Goal: Task Accomplishment & Management: Use online tool/utility

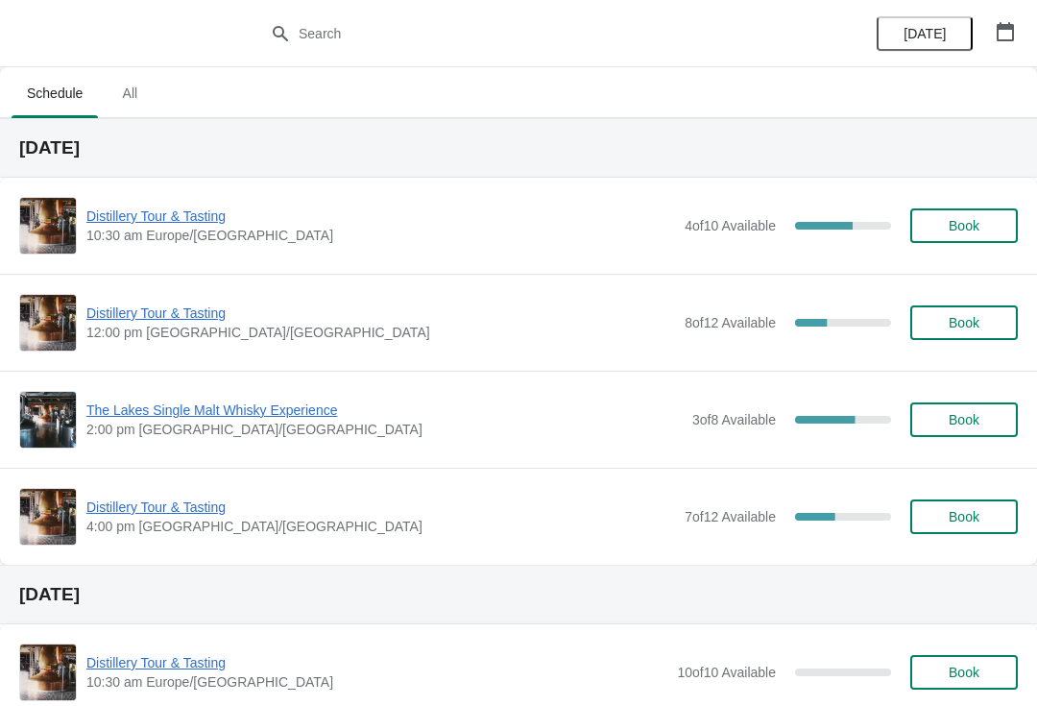
click at [221, 304] on span "Distillery Tour & Tasting" at bounding box center [380, 312] width 588 height 19
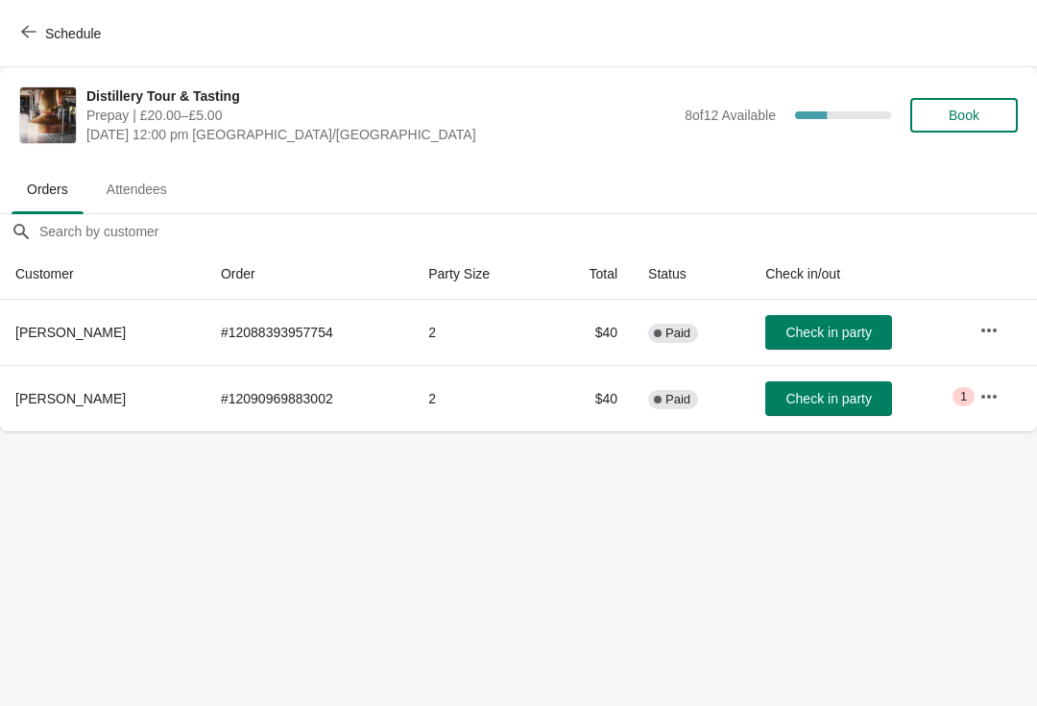
click at [976, 394] on button "button" at bounding box center [988, 396] width 35 height 35
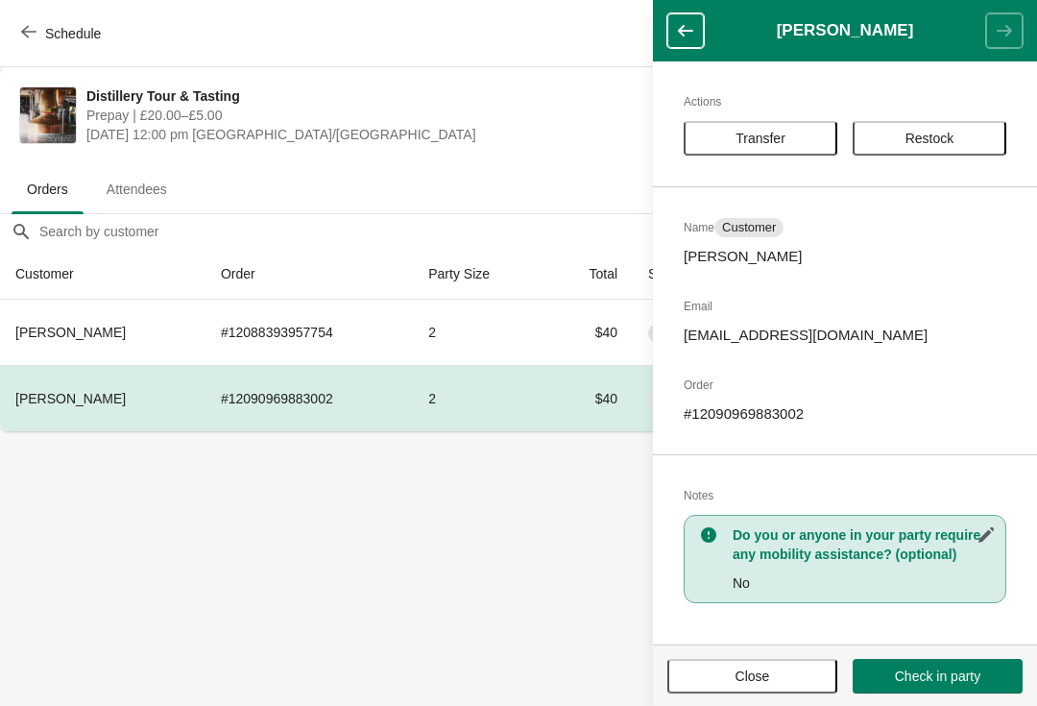
click at [735, 689] on button "Close" at bounding box center [752, 676] width 170 height 35
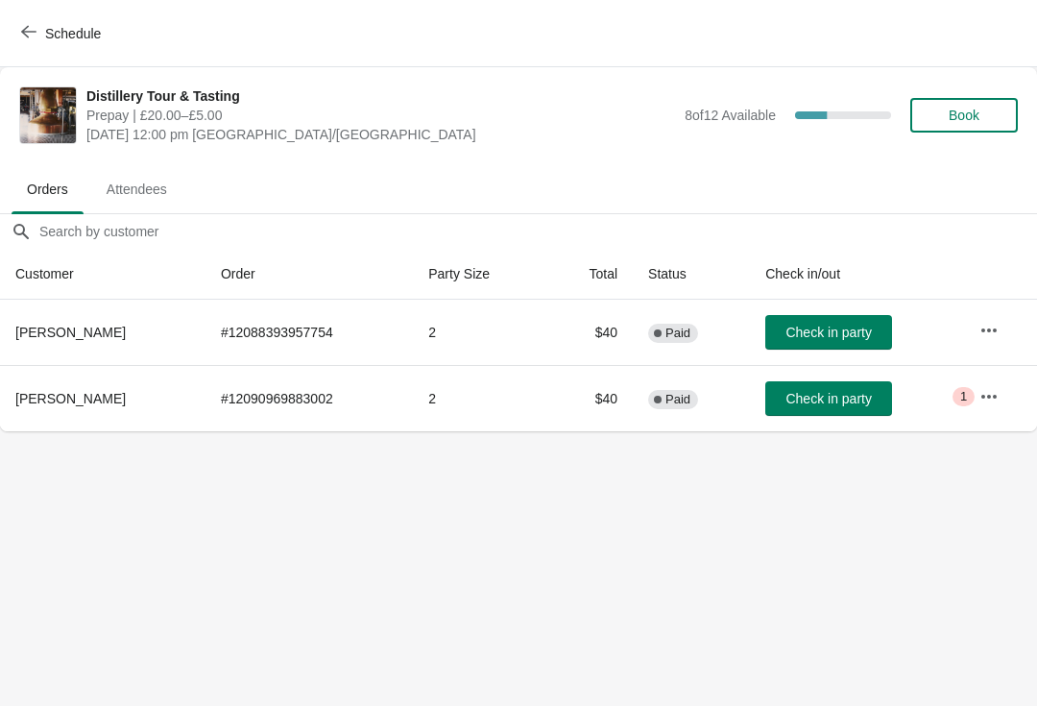
click at [22, 32] on icon "button" at bounding box center [28, 32] width 15 height 12
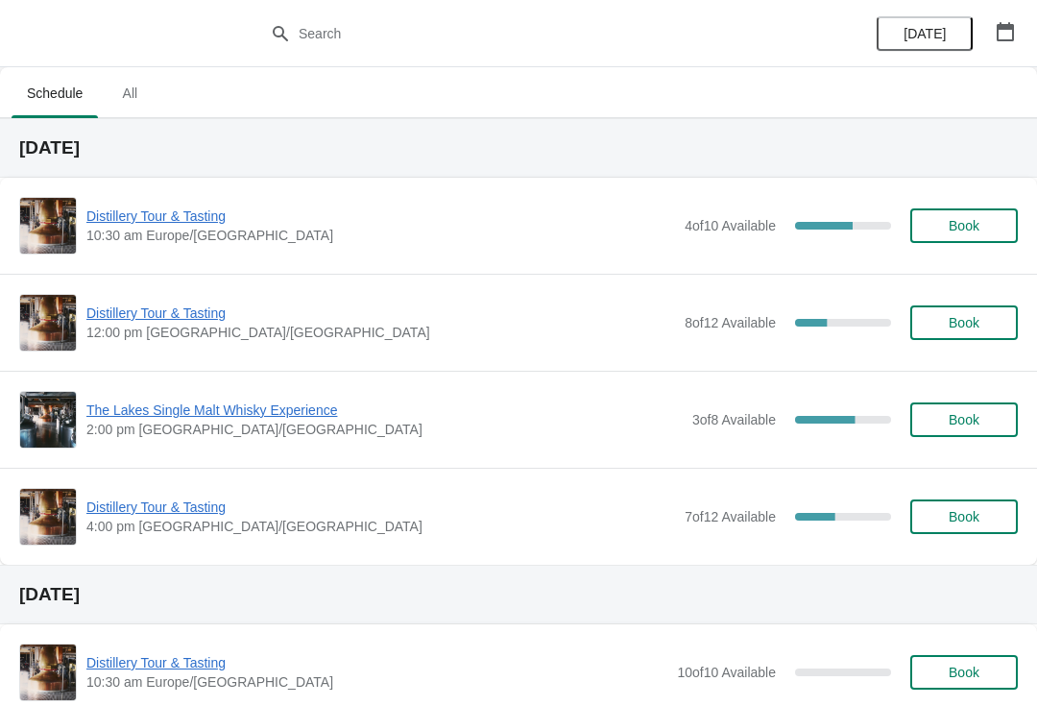
click at [179, 507] on span "Distillery Tour & Tasting" at bounding box center [380, 506] width 588 height 19
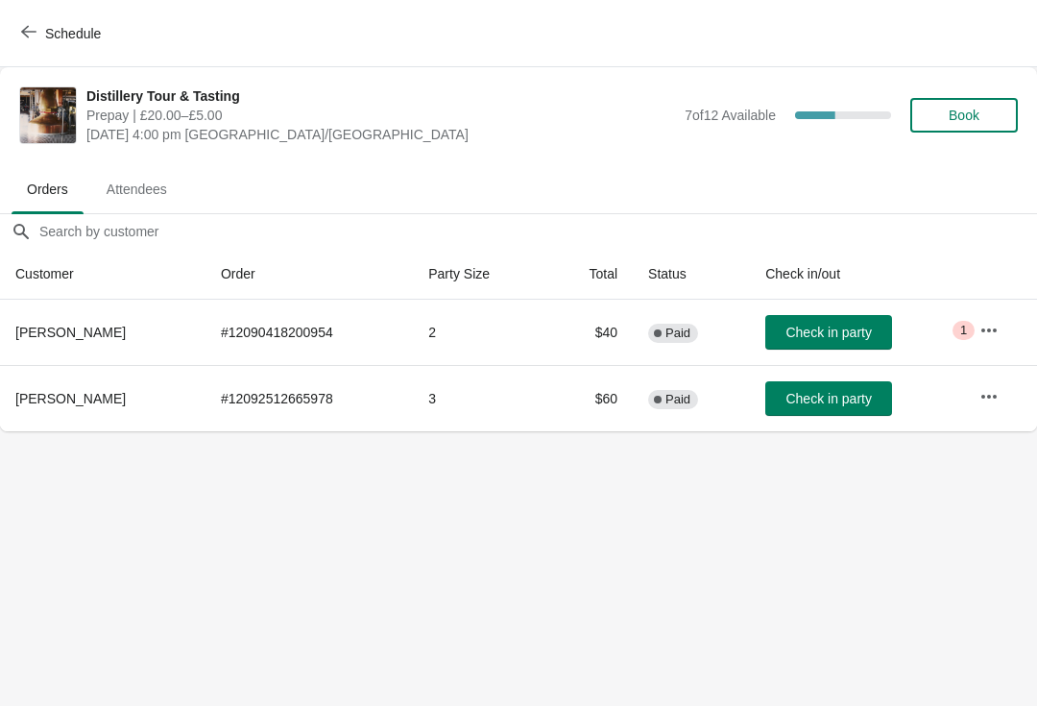
click at [988, 318] on button "button" at bounding box center [988, 330] width 35 height 35
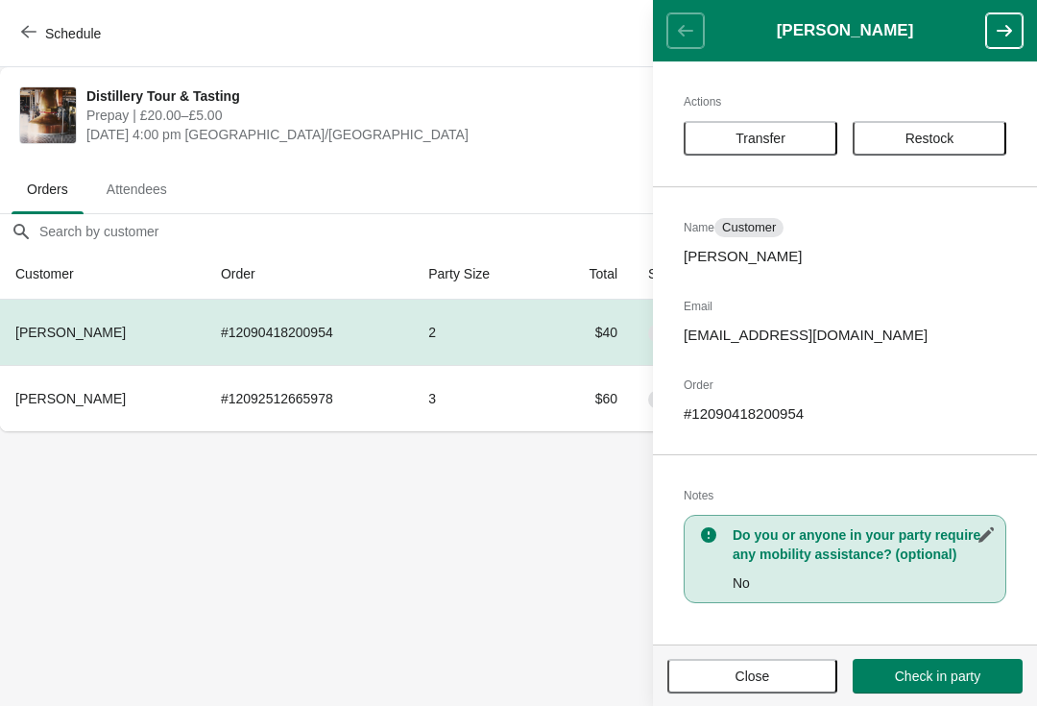
click at [754, 673] on span "Close" at bounding box center [752, 675] width 35 height 15
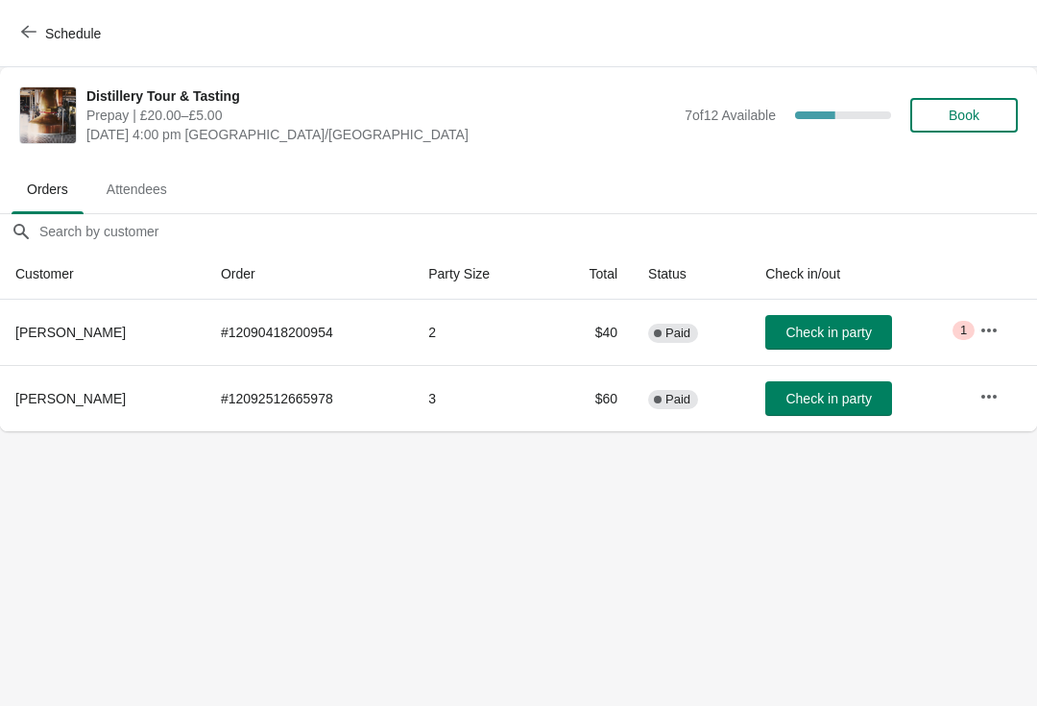
click at [31, 17] on button "Schedule" at bounding box center [63, 33] width 107 height 35
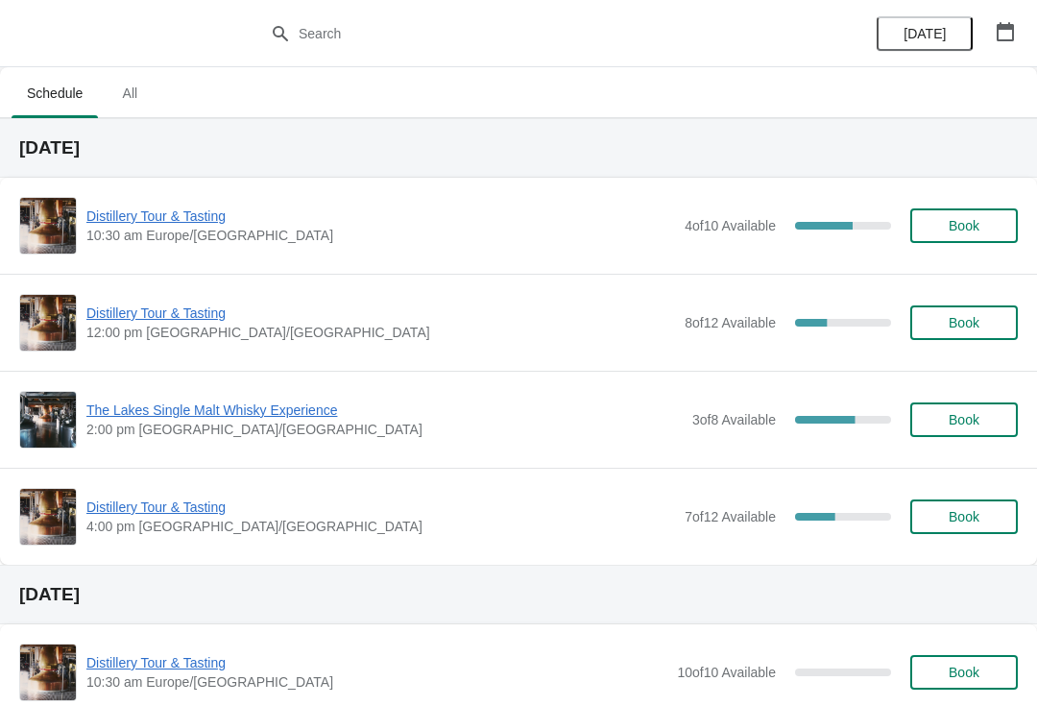
click at [230, 388] on div "The Lakes Single Malt Whisky Experience 2:00 pm [GEOGRAPHIC_DATA]/[GEOGRAPHIC_D…" at bounding box center [518, 419] width 1037 height 97
click at [248, 407] on span "The Lakes Single Malt Whisky Experience" at bounding box center [384, 409] width 596 height 19
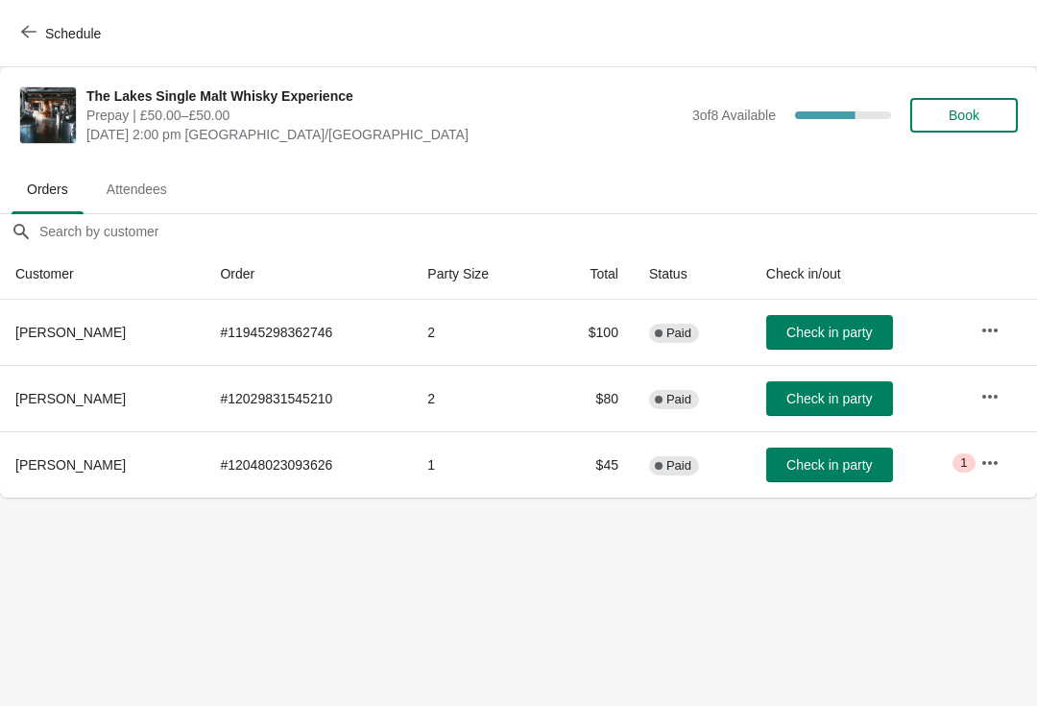
click at [978, 465] on button "button" at bounding box center [989, 462] width 35 height 35
